Goal: Find contact information: Find contact information

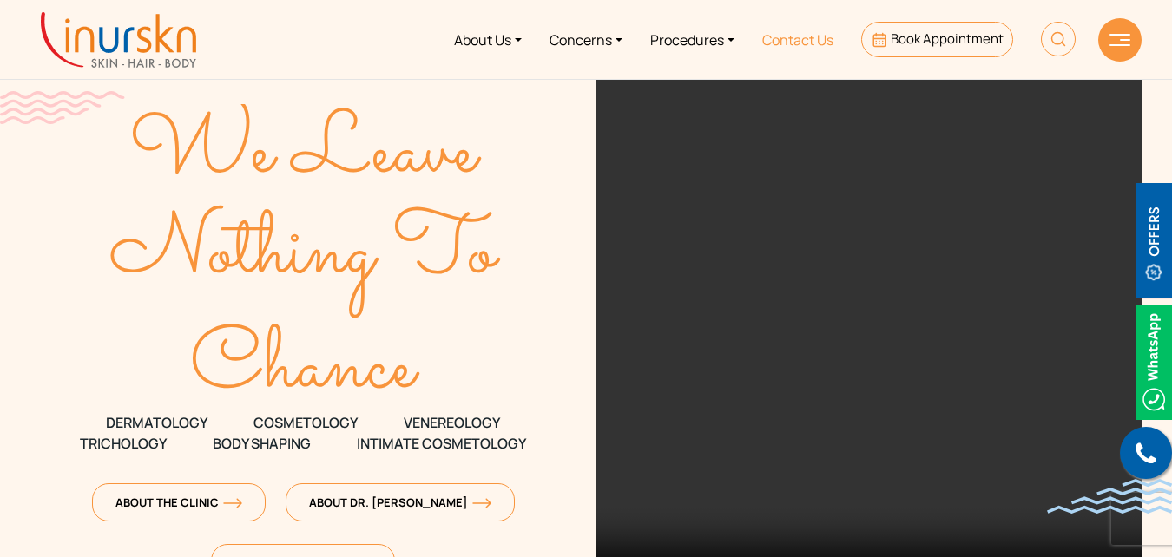
click at [813, 37] on link "Contact Us" at bounding box center [797, 39] width 99 height 65
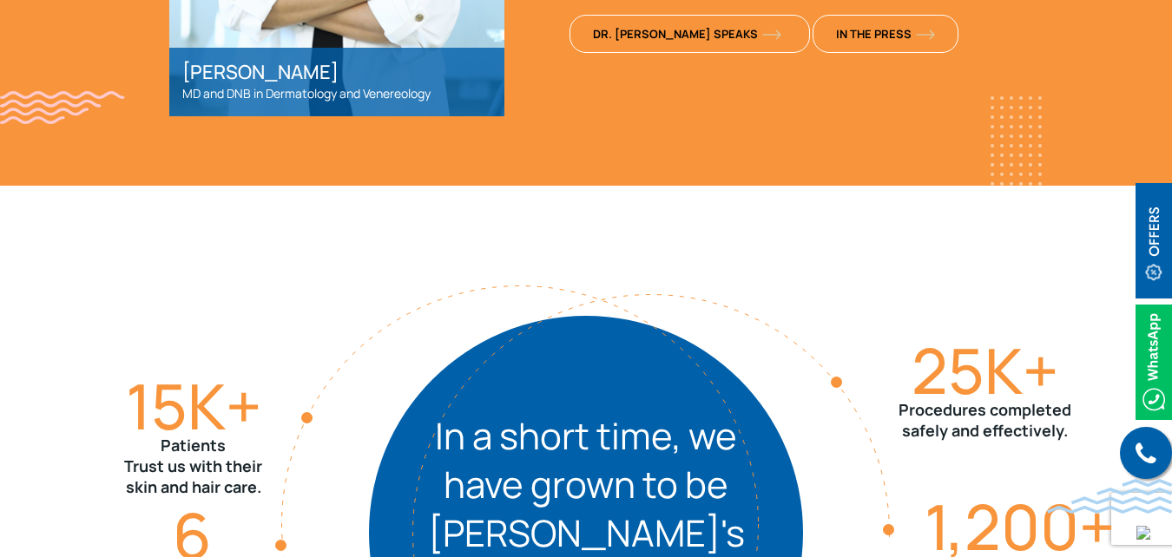
scroll to position [1765, 0]
